Goal: Contribute content

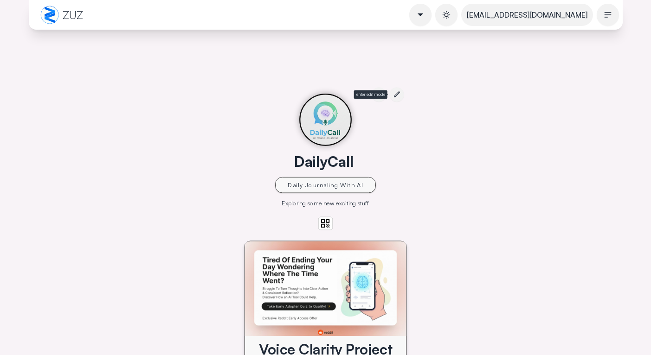
click at [404, 88] on label at bounding box center [396, 95] width 14 height 14
select select "***"
select select
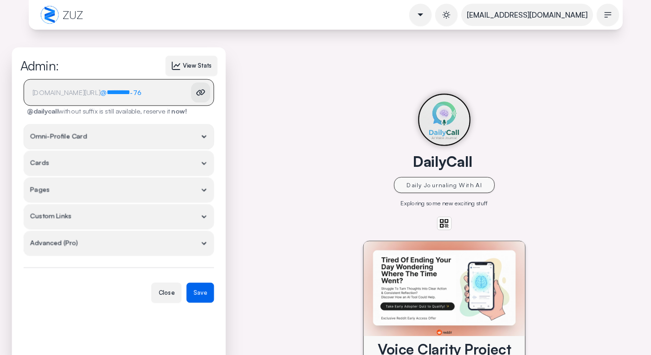
click at [188, 164] on summary "Cards" at bounding box center [119, 163] width 190 height 25
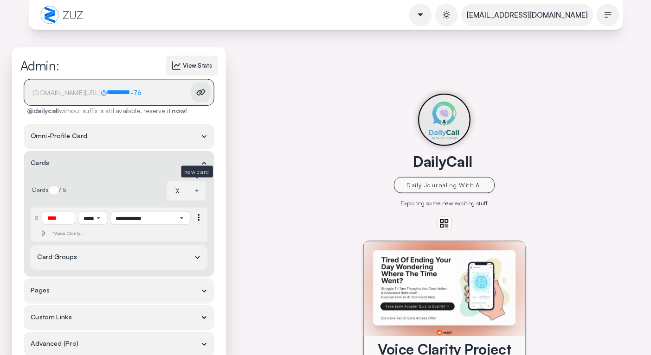
click at [197, 192] on div "+" at bounding box center [197, 191] width 18 height 20
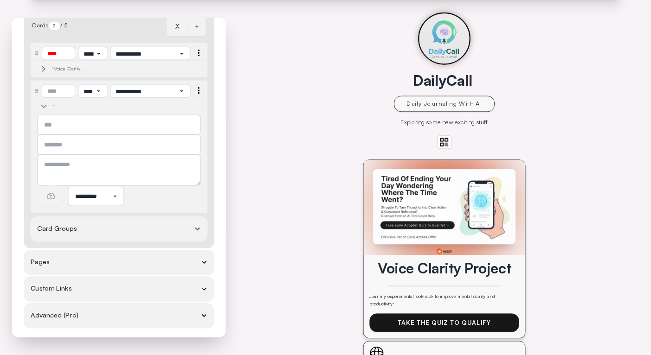
scroll to position [137, 0]
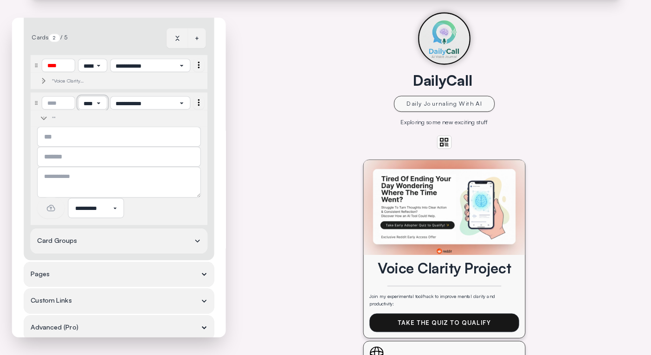
click at [92, 103] on select "**********" at bounding box center [92, 102] width 29 height 13
select select "**********"
click at [78, 96] on select "**********" at bounding box center [92, 102] width 29 height 13
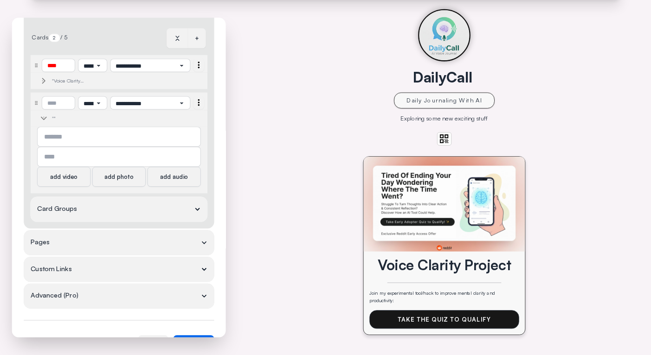
click at [83, 183] on div "add video" at bounding box center [63, 177] width 53 height 20
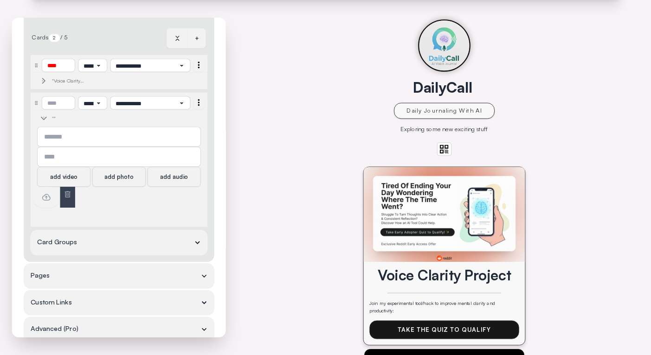
click at [52, 198] on div at bounding box center [45, 197] width 27 height 21
click at [0, 0] on input "file" at bounding box center [0, 0] width 0 height 0
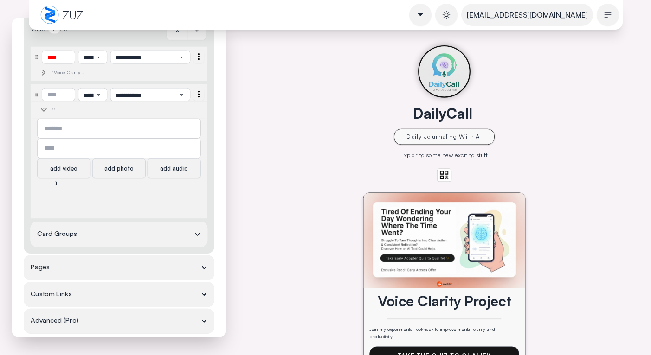
scroll to position [67, 0]
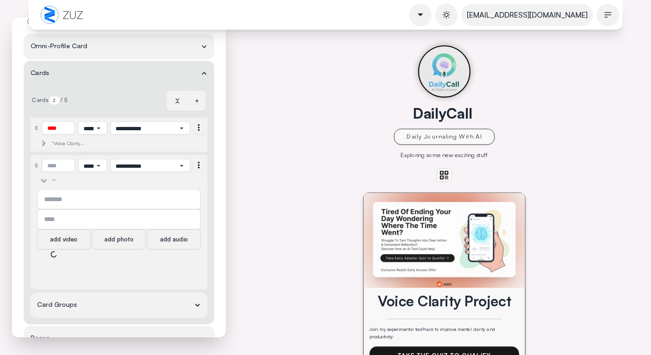
select select "**********"
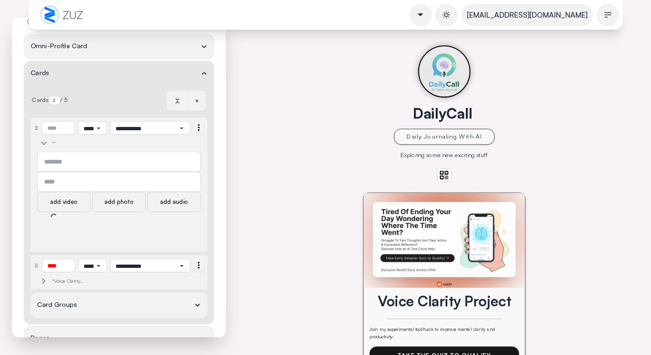
select select "**********"
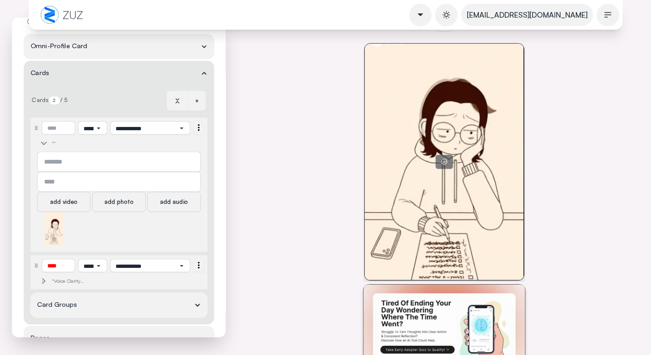
scroll to position [220, 0]
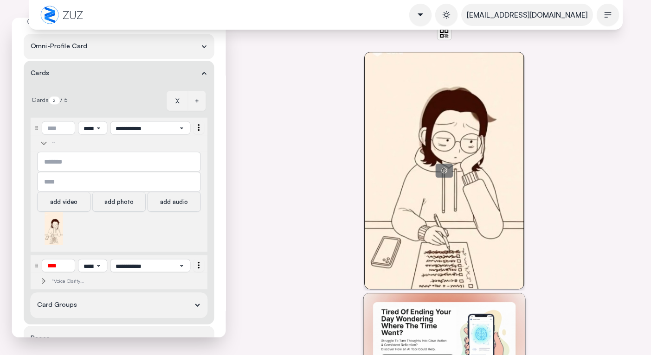
click at [447, 167] on icon at bounding box center [443, 170] width 7 height 7
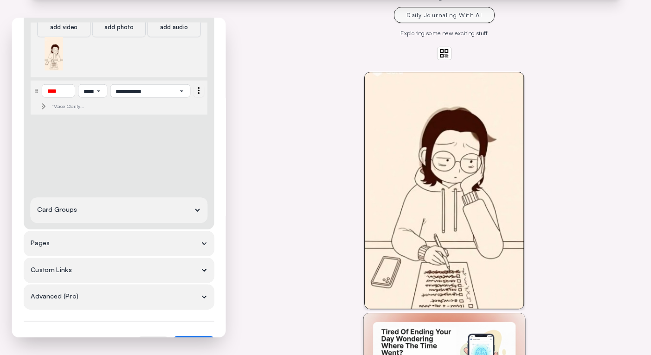
scroll to position [207, 0]
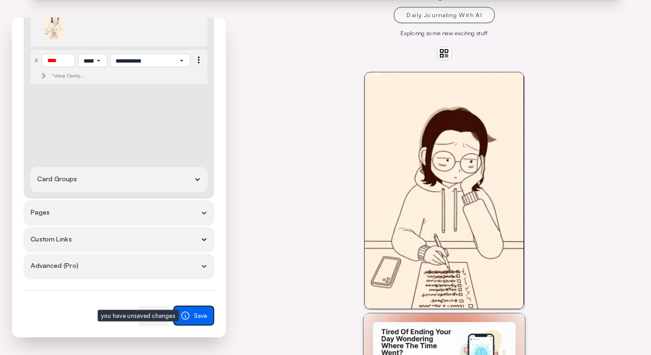
click at [188, 319] on icon "submit" at bounding box center [184, 315] width 7 height 7
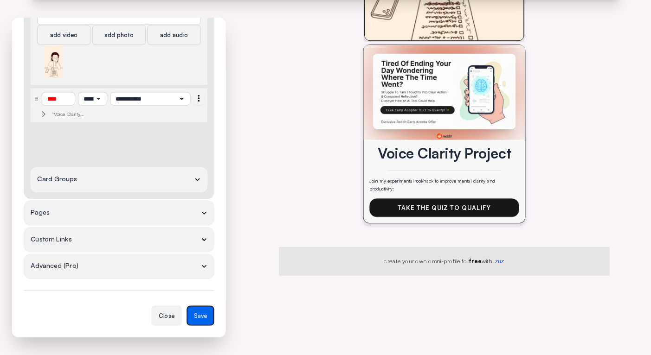
scroll to position [256, 0]
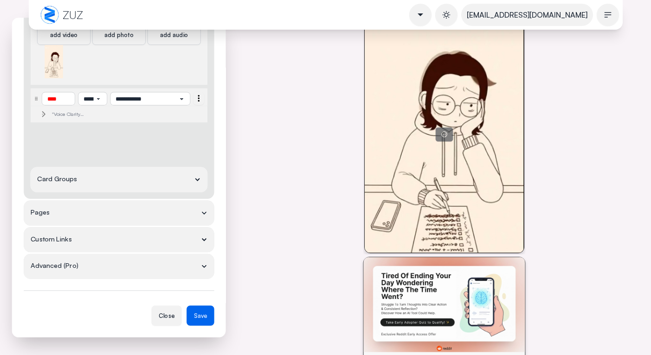
click at [406, 112] on div at bounding box center [443, 134] width 159 height 236
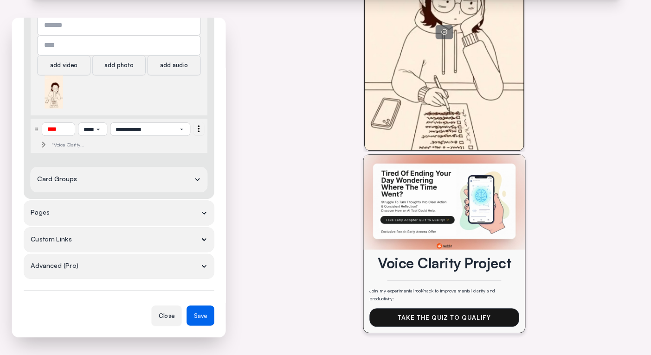
scroll to position [4, 0]
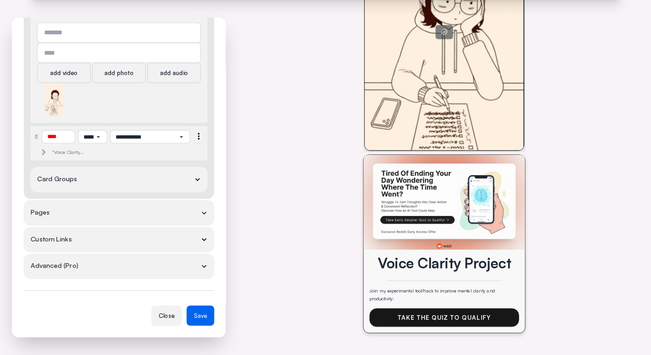
click at [62, 152] on div ""Voice Clarity Project"" at bounding box center [74, 152] width 45 height 6
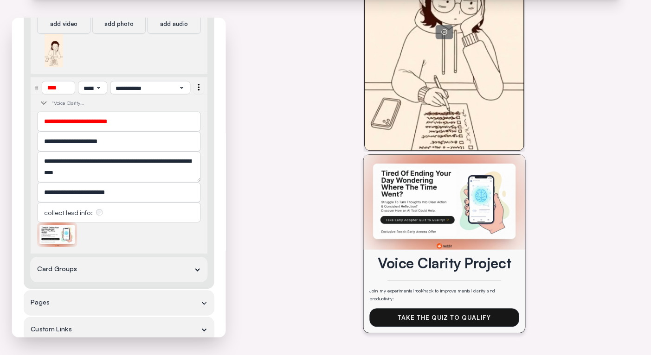
scroll to position [266, 0]
click at [57, 233] on icon at bounding box center [57, 234] width 6 height 6
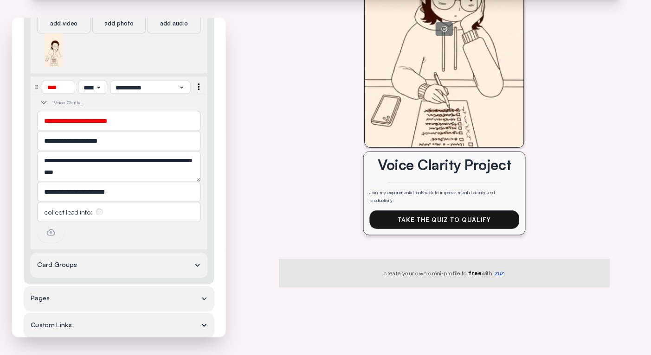
click at [52, 233] on icon at bounding box center [51, 232] width 10 height 10
click at [0, 0] on input "file" at bounding box center [0, 0] width 0 height 0
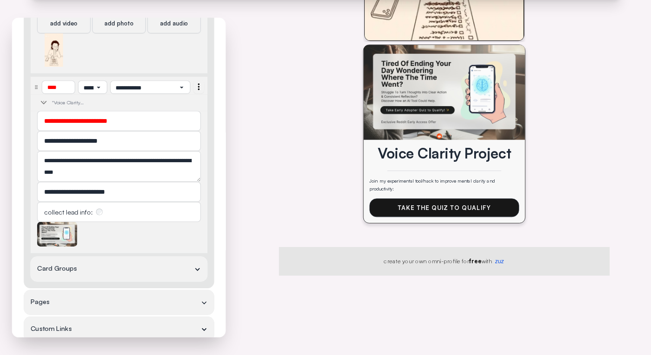
scroll to position [365, 0]
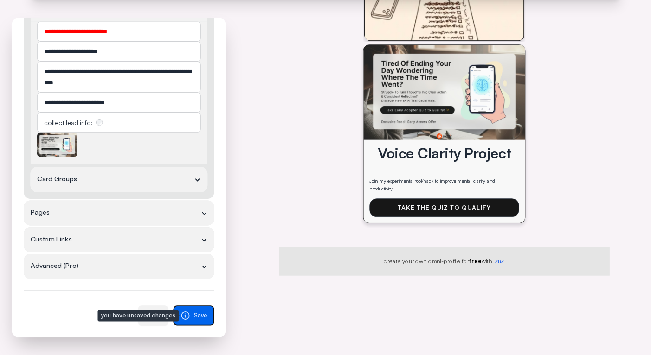
click at [186, 319] on icon "submit" at bounding box center [185, 316] width 10 height 10
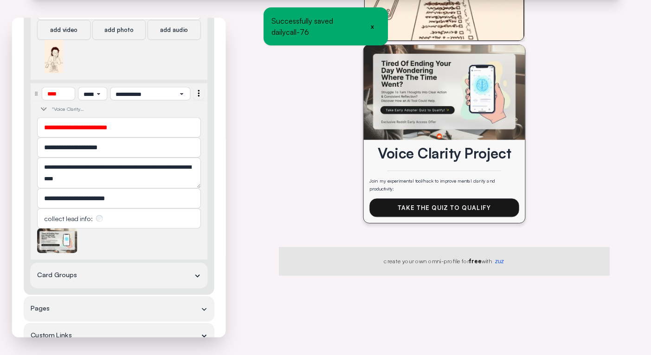
scroll to position [249, 0]
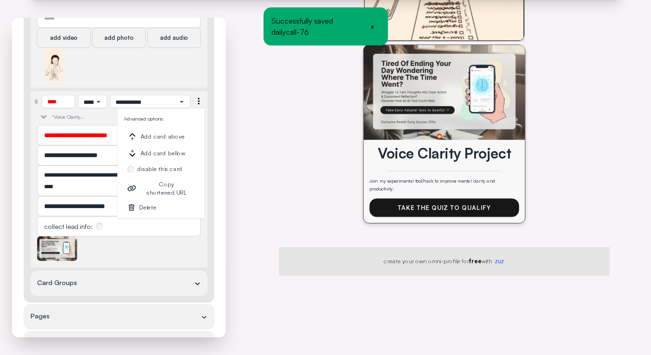
click at [198, 103] on icon at bounding box center [198, 101] width 1 height 6
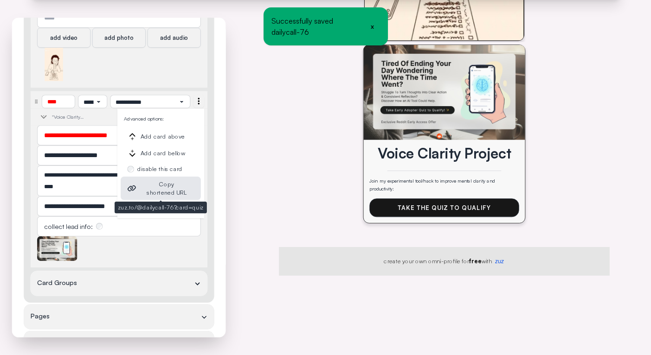
click at [185, 184] on span "Copy shortened URL" at bounding box center [166, 188] width 55 height 17
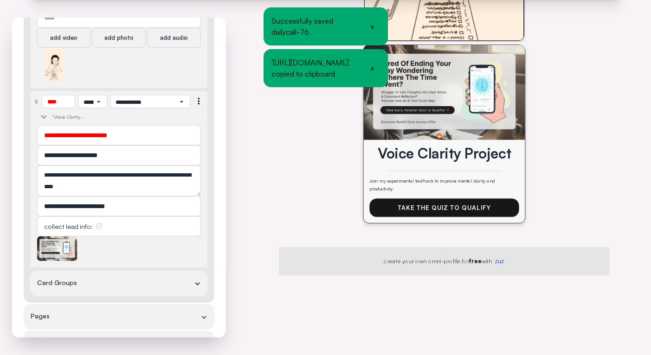
scroll to position [365, 0]
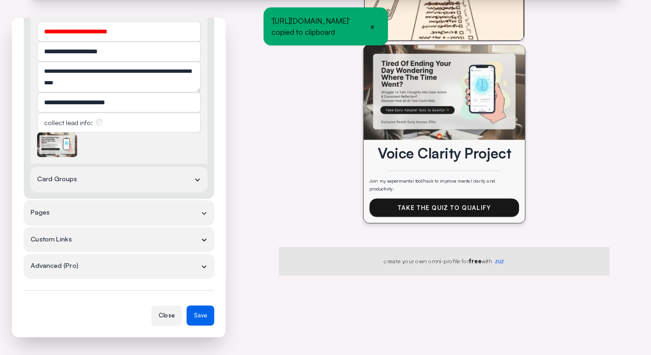
click at [170, 317] on div "Close" at bounding box center [166, 316] width 30 height 20
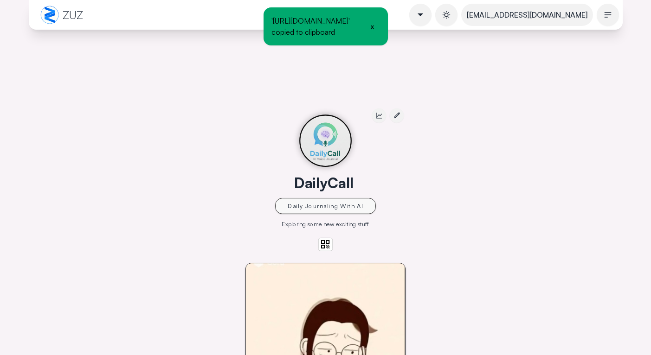
scroll to position [0, 0]
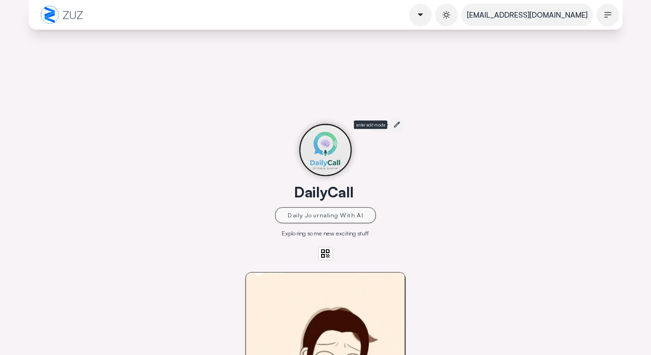
click at [400, 122] on icon at bounding box center [397, 125] width 6 height 6
select select "**********"
select select "***"
select select
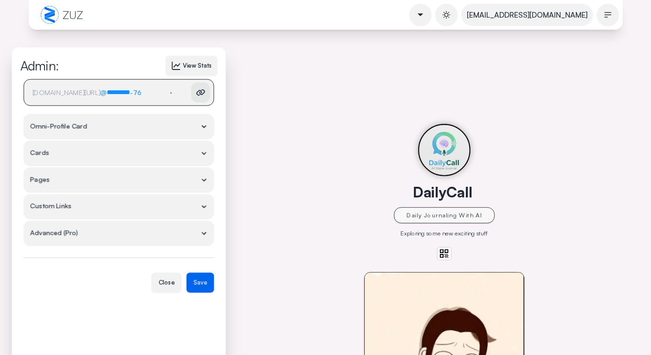
click at [118, 126] on summary "Omni-Profile Card" at bounding box center [119, 126] width 190 height 25
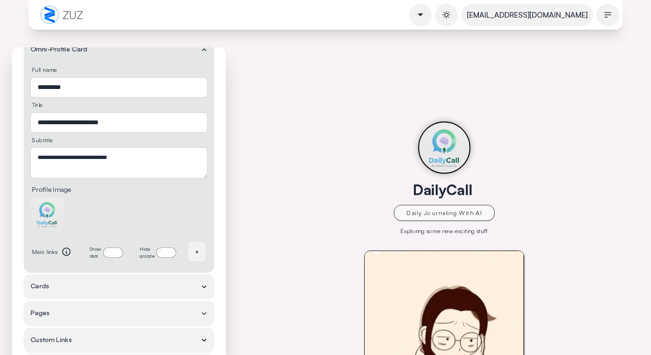
scroll to position [175, 0]
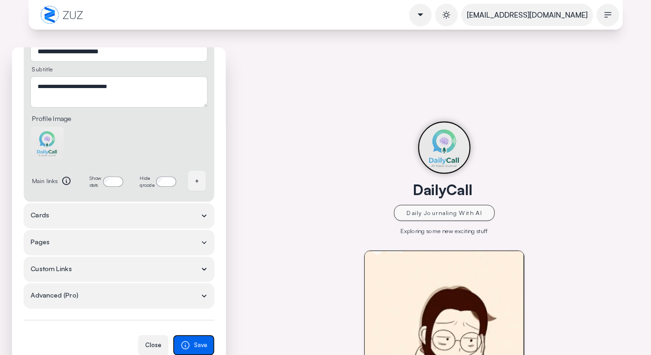
click at [191, 344] on button "Save" at bounding box center [193, 345] width 41 height 20
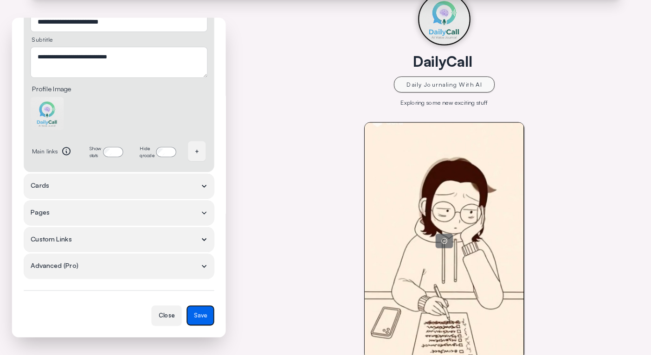
scroll to position [0, 0]
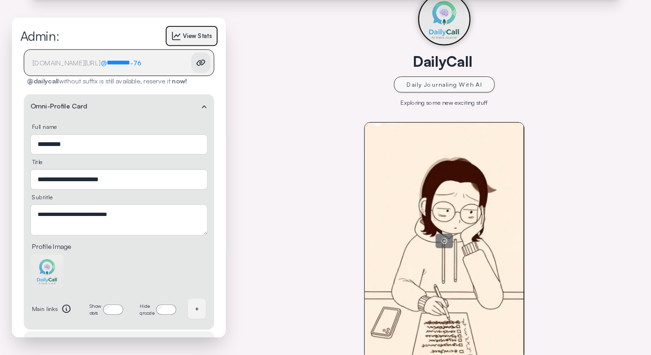
click at [198, 40] on button "View Stats" at bounding box center [192, 36] width 52 height 20
